Goal: Transaction & Acquisition: Purchase product/service

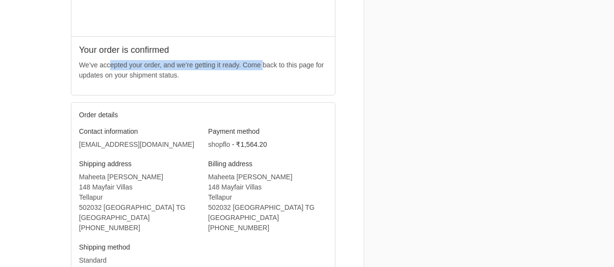
scroll to position [213, 0]
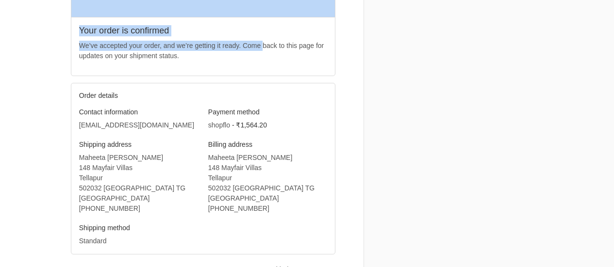
drag, startPoint x: 206, startPoint y: 47, endPoint x: 52, endPoint y: 48, distance: 154.3
click at [52, 48] on div "Thank you for your purchase! Order 167697 Thank you, [PERSON_NAME]! Your order …" at bounding box center [307, 57] width 534 height 541
